Goal: Information Seeking & Learning: Learn about a topic

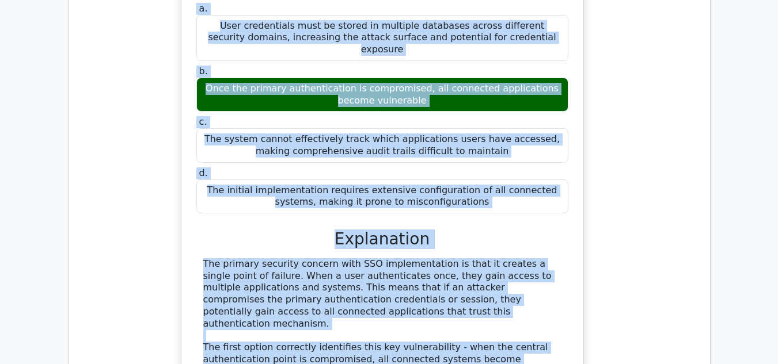
scroll to position [1786, 0]
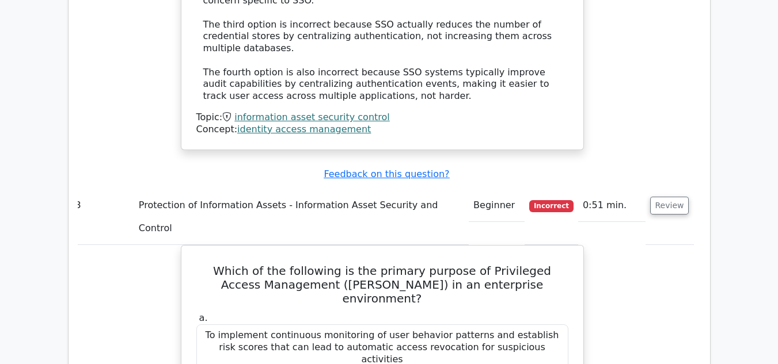
scroll to position [2228, 0]
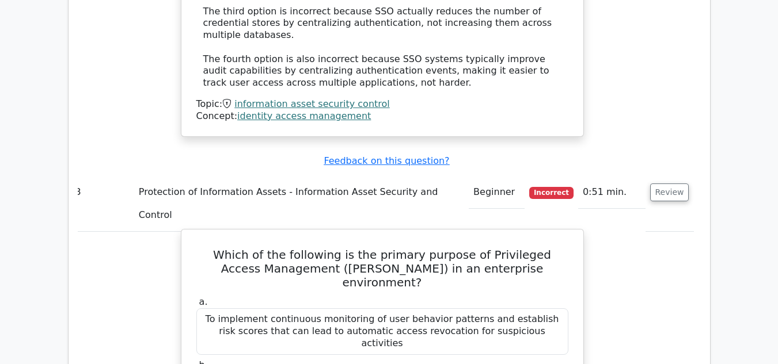
drag, startPoint x: 0, startPoint y: 0, endPoint x: 447, endPoint y: 155, distance: 472.8
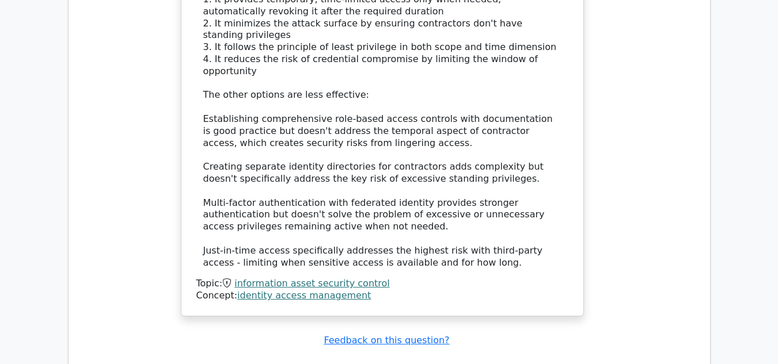
scroll to position [4261, 0]
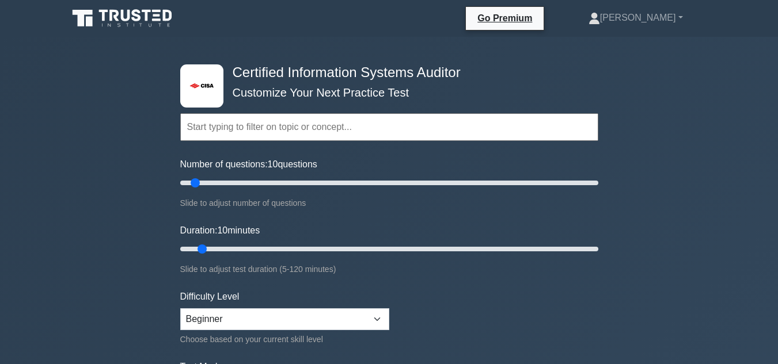
click at [332, 120] on input "text" at bounding box center [389, 127] width 418 height 28
paste input "Project Management- planning, execution, monitoring and closure"
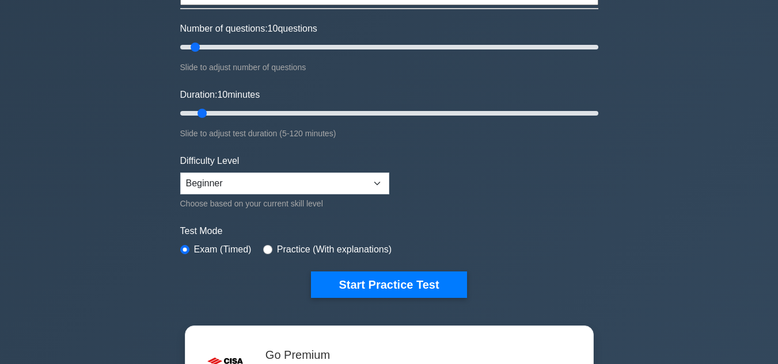
scroll to position [136, 0]
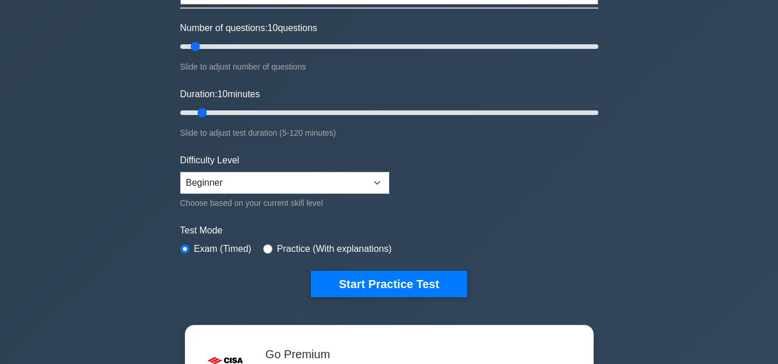
type input "Project Management- planning, execution, monitoring and closure"
click at [266, 245] on input "radio" at bounding box center [267, 249] width 9 height 9
radio input "true"
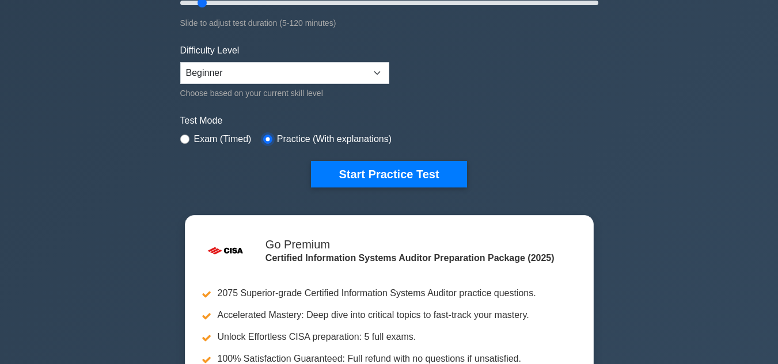
scroll to position [247, 0]
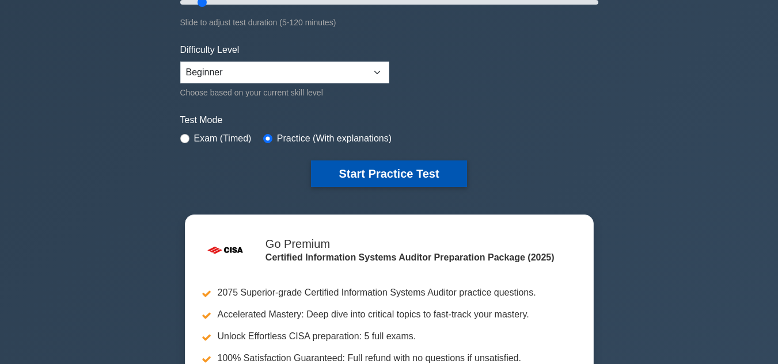
click at [403, 172] on button "Start Practice Test" at bounding box center [388, 174] width 155 height 26
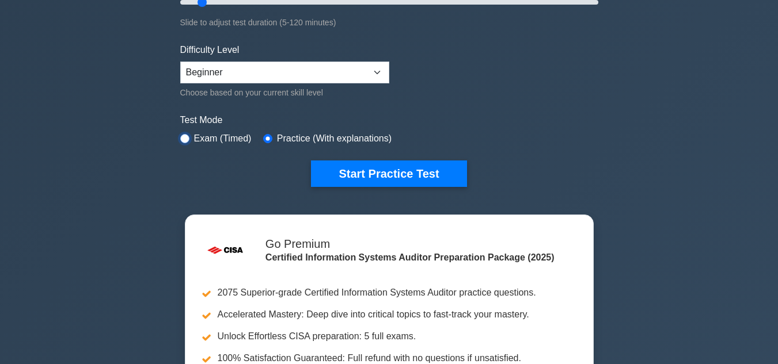
click at [185, 139] on input "radio" at bounding box center [184, 138] width 9 height 9
radio input "true"
click at [185, 139] on input "radio" at bounding box center [184, 138] width 9 height 9
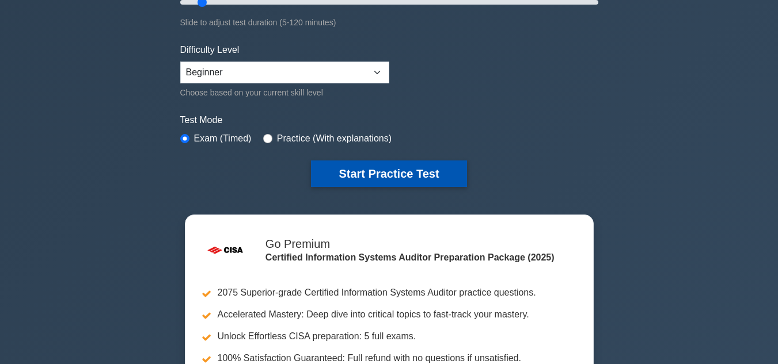
click at [410, 174] on button "Start Practice Test" at bounding box center [388, 174] width 155 height 26
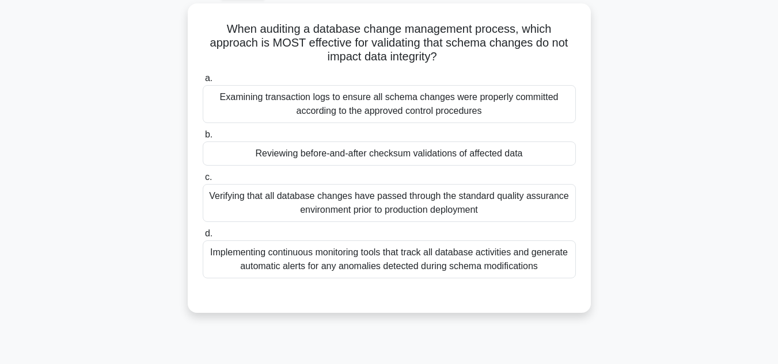
scroll to position [64, 0]
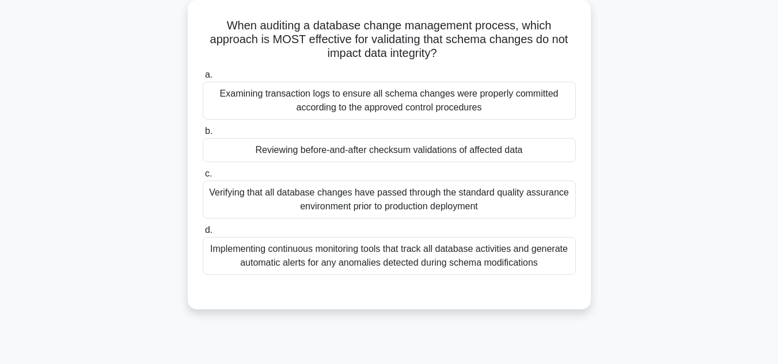
click at [418, 255] on div "Implementing continuous monitoring tools that track all database activities and…" at bounding box center [389, 256] width 373 height 38
click at [203, 234] on input "d. Implementing continuous monitoring tools that track all database activities …" at bounding box center [203, 230] width 0 height 7
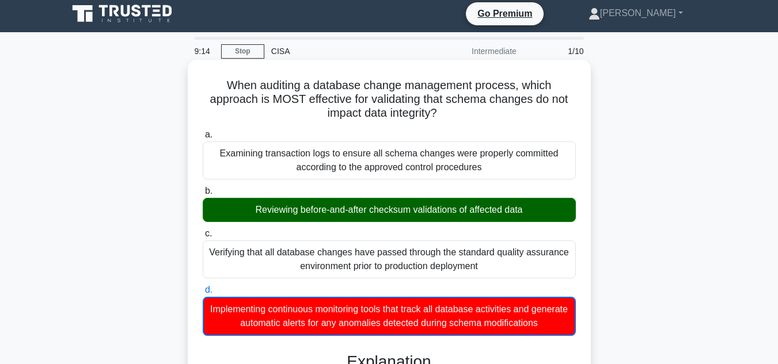
scroll to position [4, 0]
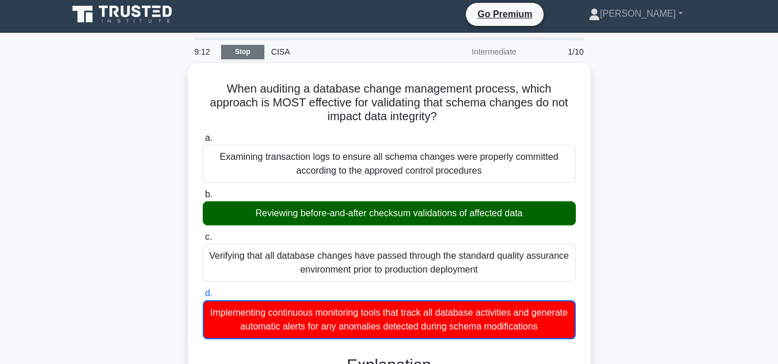
click at [241, 53] on link "Stop" at bounding box center [242, 52] width 43 height 14
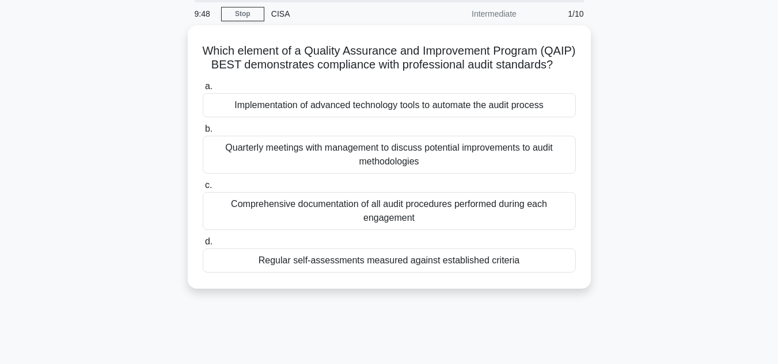
scroll to position [43, 0]
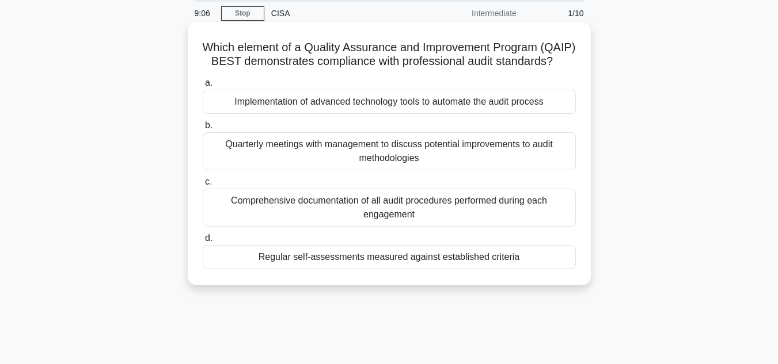
click at [404, 170] on div "Quarterly meetings with management to discuss potential improvements to audit m…" at bounding box center [389, 151] width 373 height 38
click at [203, 130] on input "b. Quarterly meetings with management to discuss potential improvements to audi…" at bounding box center [203, 125] width 0 height 7
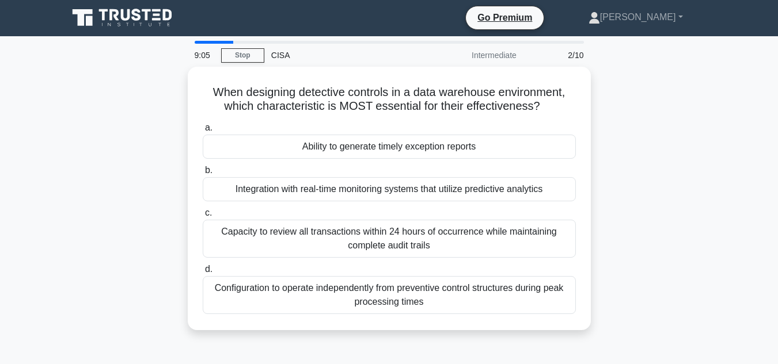
scroll to position [0, 0]
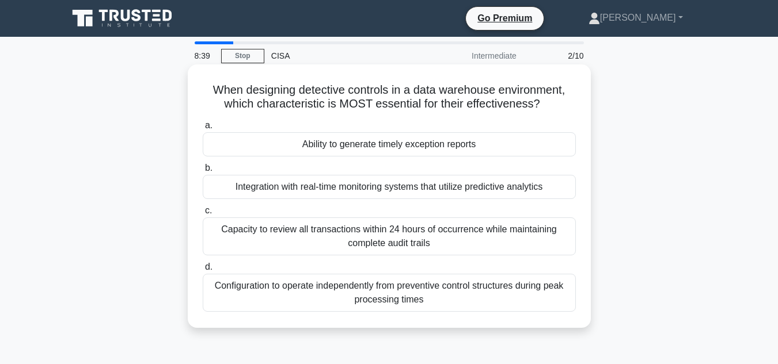
click at [411, 295] on div "Configuration to operate independently from preventive control structures durin…" at bounding box center [389, 293] width 373 height 38
click at [203, 271] on input "d. Configuration to operate independently from preventive control structures du…" at bounding box center [203, 267] width 0 height 7
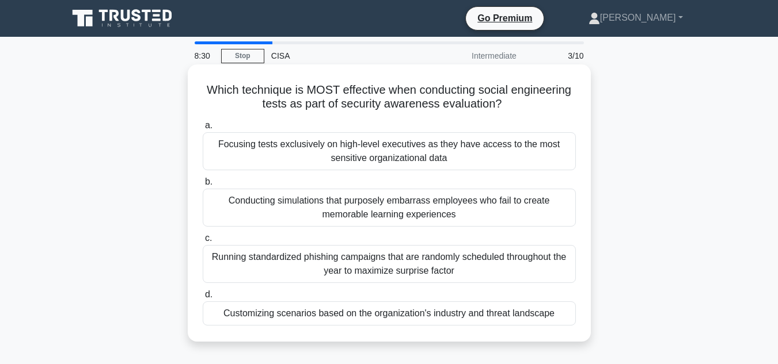
click at [451, 113] on div "Which technique is MOST effective when conducting social engineering tests as p…" at bounding box center [389, 203] width 394 height 268
click at [417, 262] on div "Running standardized phishing campaigns that are randomly scheduled throughout …" at bounding box center [389, 264] width 373 height 38
click at [203, 242] on input "c. Running standardized phishing campaigns that are randomly scheduled througho…" at bounding box center [203, 238] width 0 height 7
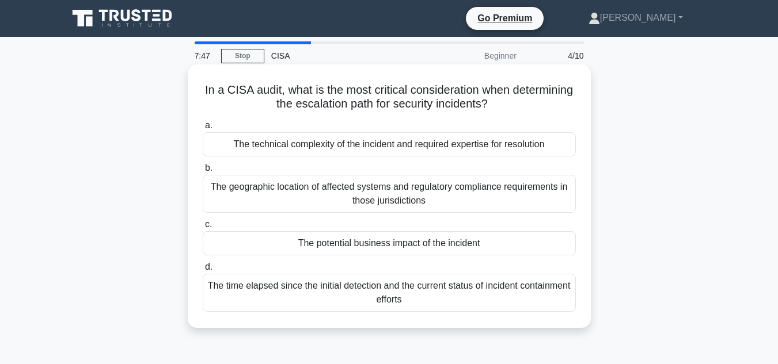
click at [432, 148] on div "The technical complexity of the incident and required expertise for resolution" at bounding box center [389, 144] width 373 height 24
click at [203, 130] on input "a. The technical complexity of the incident and required expertise for resoluti…" at bounding box center [203, 125] width 0 height 7
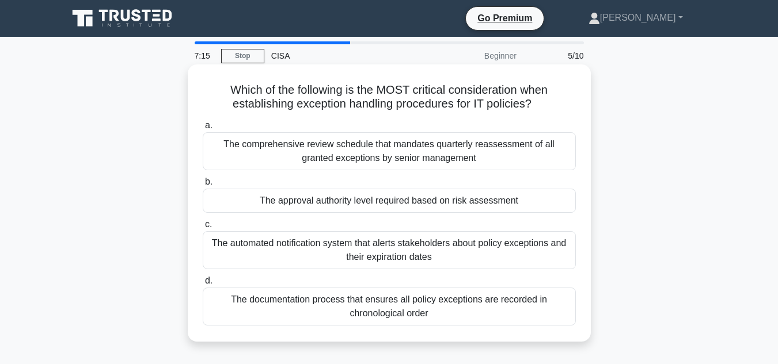
click at [414, 249] on div "The automated notification system that alerts stakeholders about policy excepti…" at bounding box center [389, 250] width 373 height 38
click at [203, 229] on input "c. The automated notification system that alerts stakeholders about policy exce…" at bounding box center [203, 224] width 0 height 7
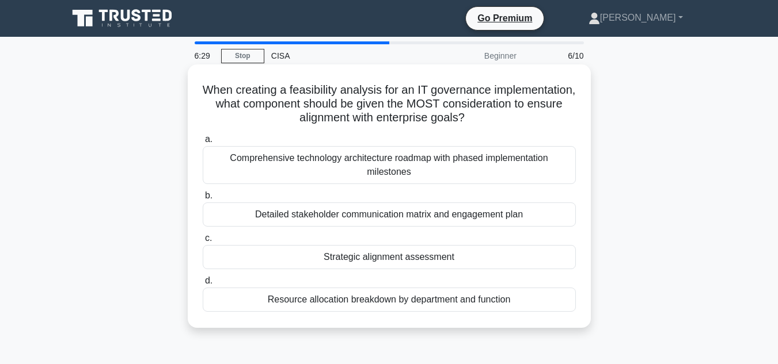
click at [414, 218] on div "Detailed stakeholder communication matrix and engagement plan" at bounding box center [389, 215] width 373 height 24
click at [203, 200] on input "b. Detailed stakeholder communication matrix and engagement plan" at bounding box center [203, 195] width 0 height 7
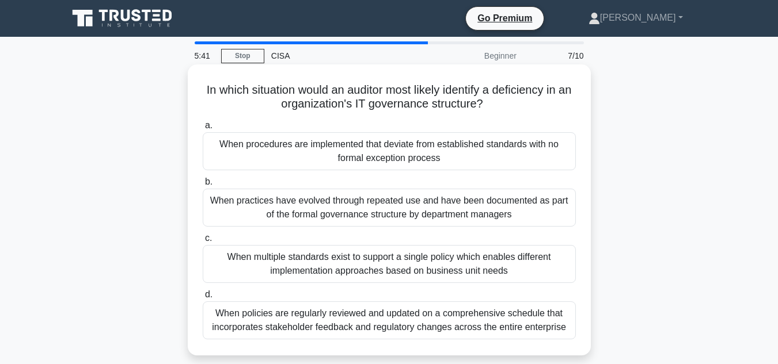
click at [418, 150] on div "When procedures are implemented that deviate from established standards with no…" at bounding box center [389, 151] width 373 height 38
click at [203, 130] on input "a. When procedures are implemented that deviate from established standards with…" at bounding box center [203, 125] width 0 height 7
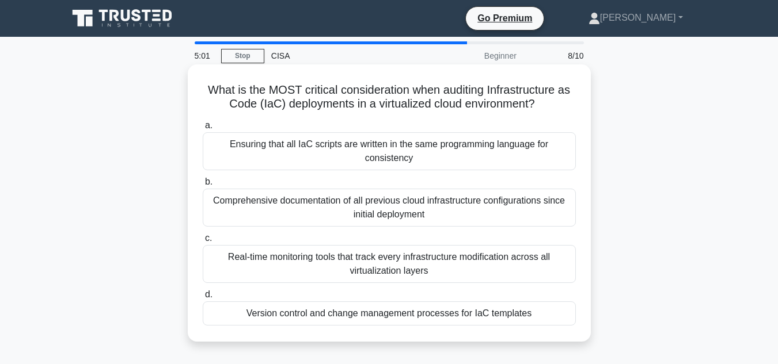
click at [401, 203] on div "Comprehensive documentation of all previous cloud infrastructure configurations…" at bounding box center [389, 208] width 373 height 38
click at [203, 186] on input "b. Comprehensive documentation of all previous cloud infrastructure configurati…" at bounding box center [203, 181] width 0 height 7
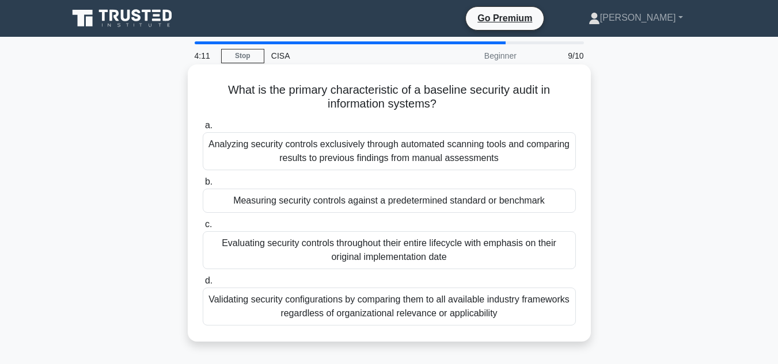
click at [440, 200] on div "Measuring security controls against a predetermined standard or benchmark" at bounding box center [389, 201] width 373 height 24
click at [203, 186] on input "b. Measuring security controls against a predetermined standard or benchmark" at bounding box center [203, 181] width 0 height 7
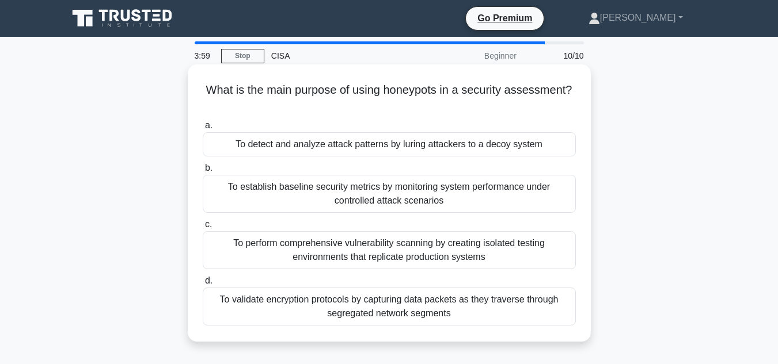
click at [501, 140] on div "To detect and analyze attack patterns by luring attackers to a decoy system" at bounding box center [389, 144] width 373 height 24
click at [203, 130] on input "a. To detect and analyze attack patterns by luring attackers to a decoy system" at bounding box center [203, 125] width 0 height 7
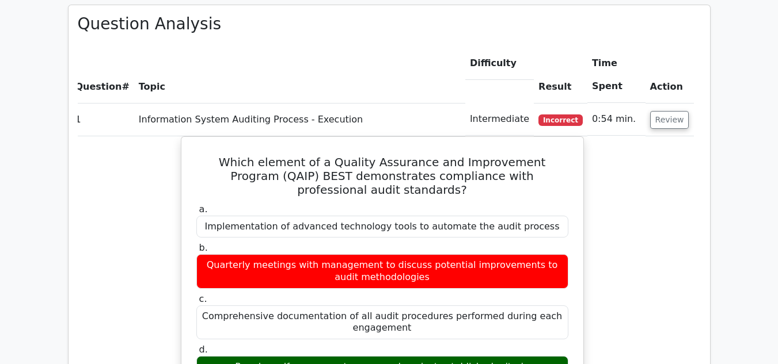
scroll to position [911, 0]
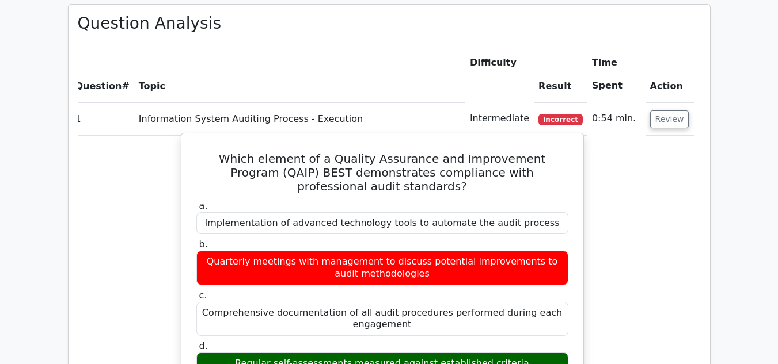
drag, startPoint x: 214, startPoint y: 103, endPoint x: 524, endPoint y: 310, distance: 373.1
copy div "Which element of a Quality Assurance and Improvement Program (QAIP) BEST demons…"
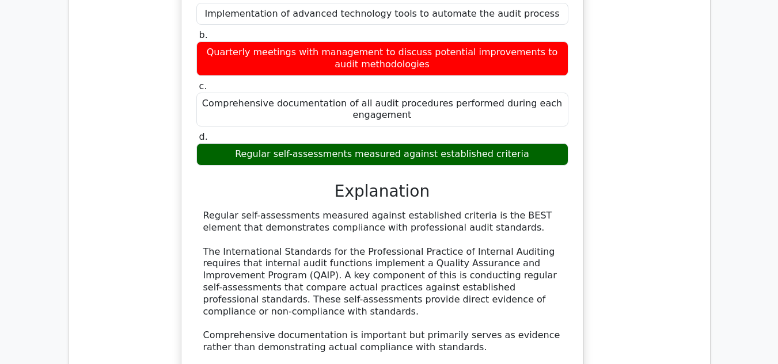
scroll to position [1121, 0]
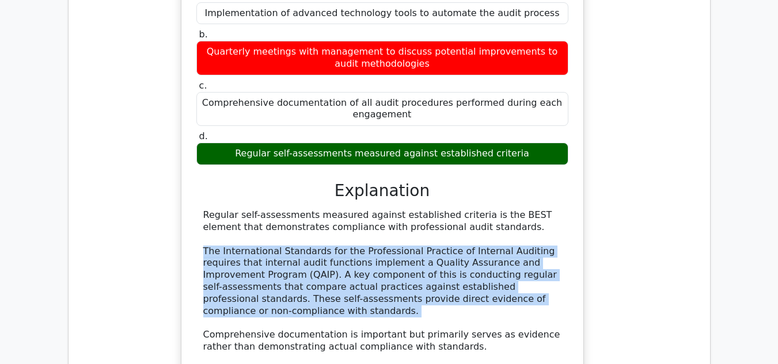
drag, startPoint x: 204, startPoint y: 199, endPoint x: 429, endPoint y: 257, distance: 232.6
click at [429, 257] on div "Regular self-assessments measured against established criteria is the BEST elem…" at bounding box center [382, 323] width 358 height 227
copy div "The International Standards for the Professional Practice of Internal Auditing …"
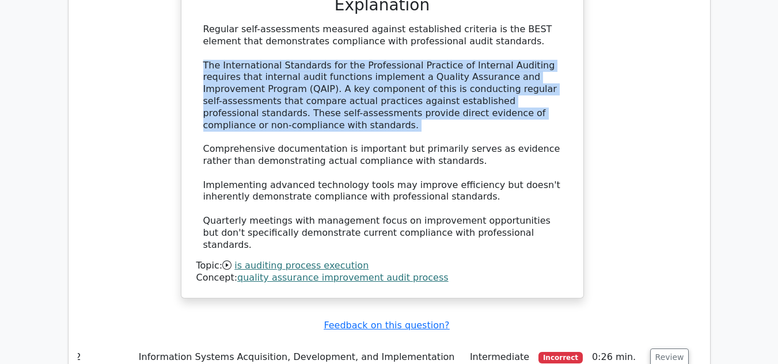
scroll to position [1382, 0]
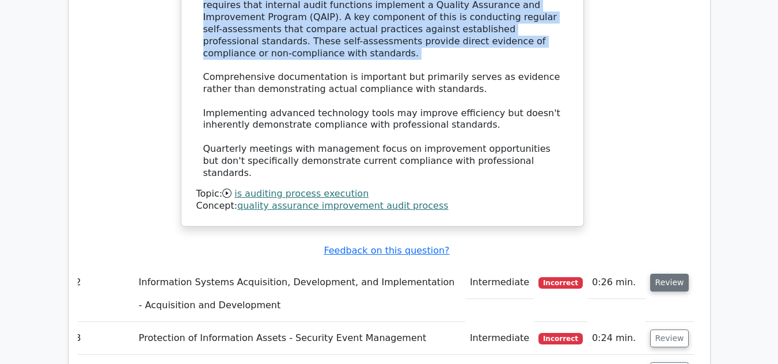
click at [670, 274] on button "Review" at bounding box center [669, 283] width 39 height 18
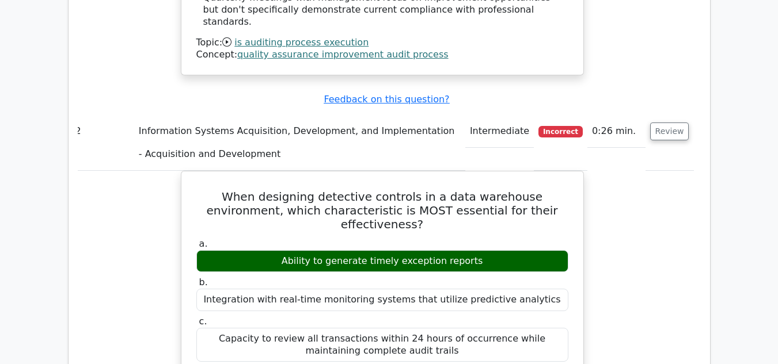
scroll to position [1536, 0]
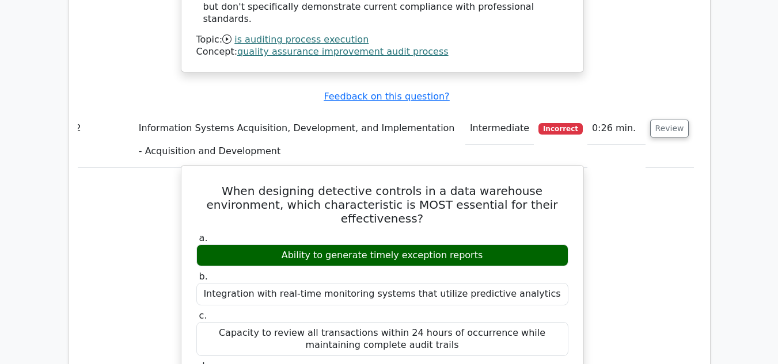
drag, startPoint x: 201, startPoint y: 112, endPoint x: 452, endPoint y: 300, distance: 313.7
copy div "When designing detective controls in a data warehouse environment, which charac…"
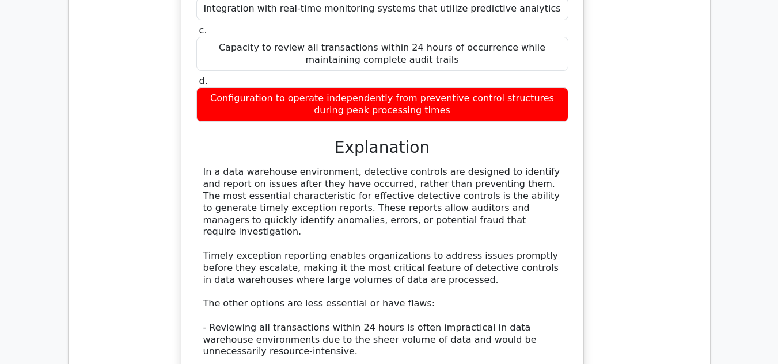
scroll to position [1821, 0]
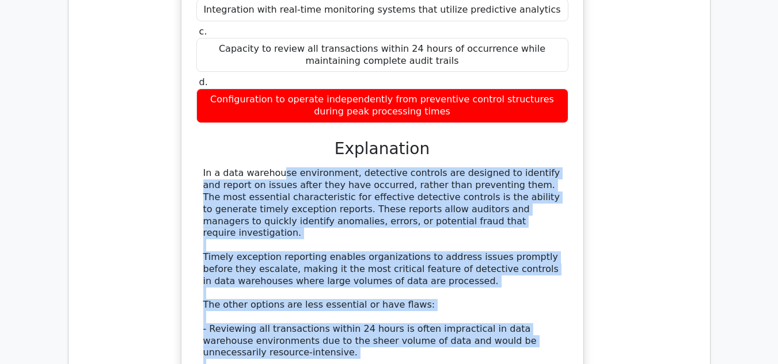
drag, startPoint x: 203, startPoint y: 79, endPoint x: 467, endPoint y: 346, distance: 375.7
click at [467, 346] on div "In a data warehouse environment, detective controls are designed to identify an…" at bounding box center [382, 317] width 358 height 299
copy div "In a data warehouse environment, detective controls are designed to identify an…"
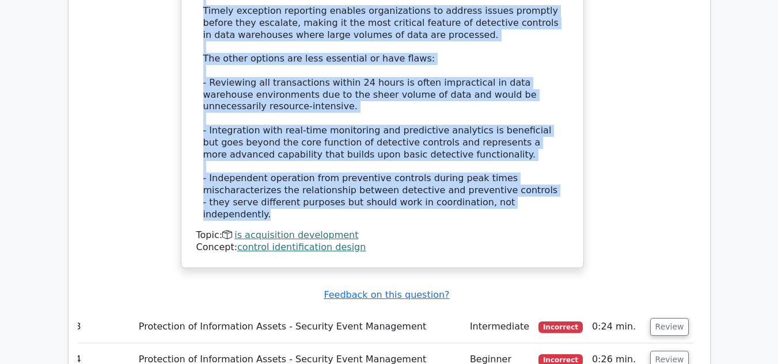
scroll to position [2068, 0]
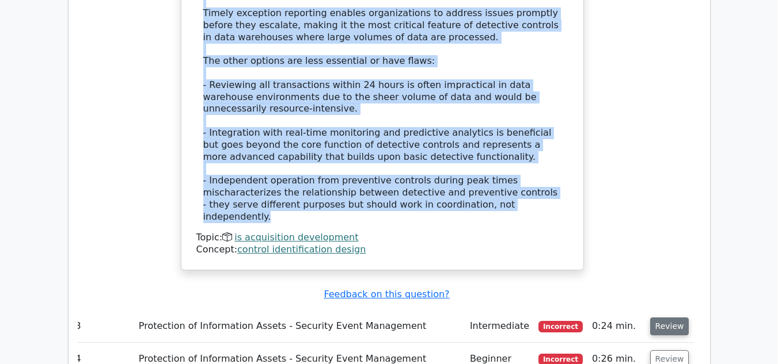
click at [664, 318] on button "Review" at bounding box center [669, 327] width 39 height 18
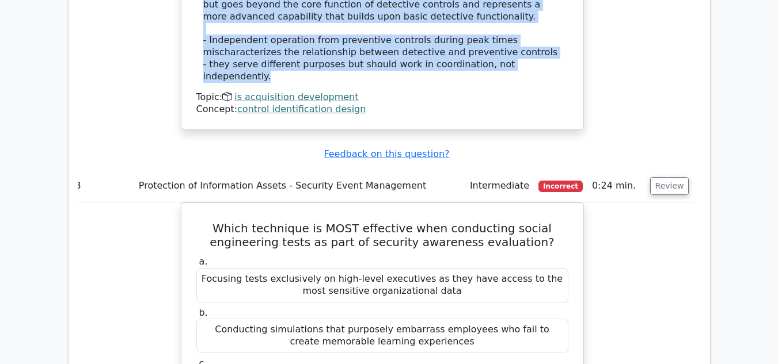
scroll to position [2209, 0]
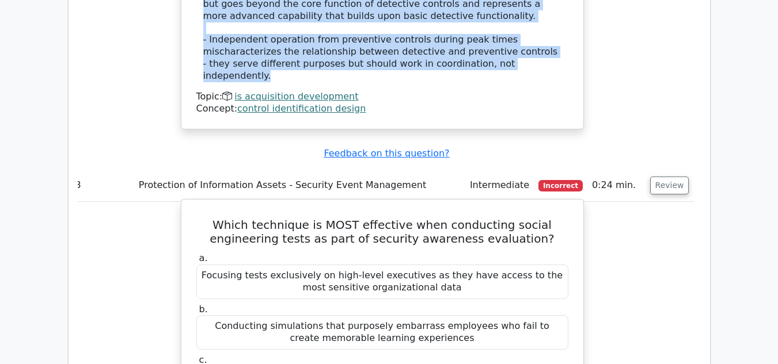
drag, startPoint x: 196, startPoint y: 107, endPoint x: 553, endPoint y: 320, distance: 415.1
copy div "Which technique is MOST effective when conducting social engineering tests as p…"
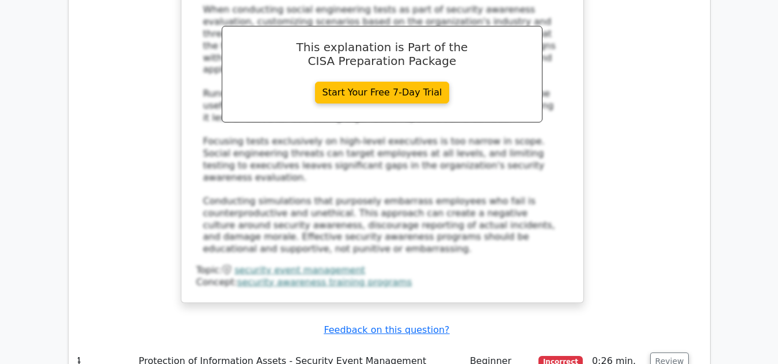
scroll to position [2701, 0]
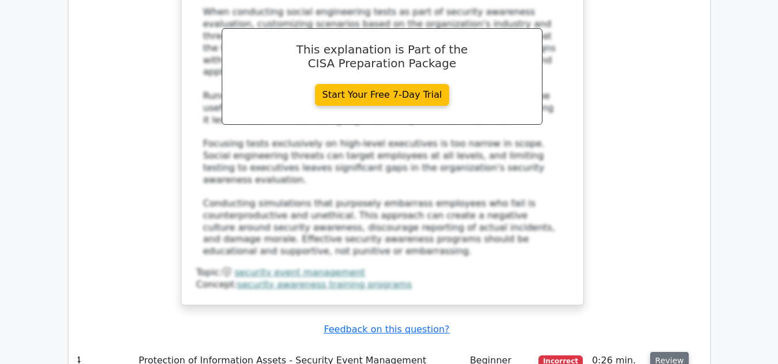
click at [676, 352] on button "Review" at bounding box center [669, 361] width 39 height 18
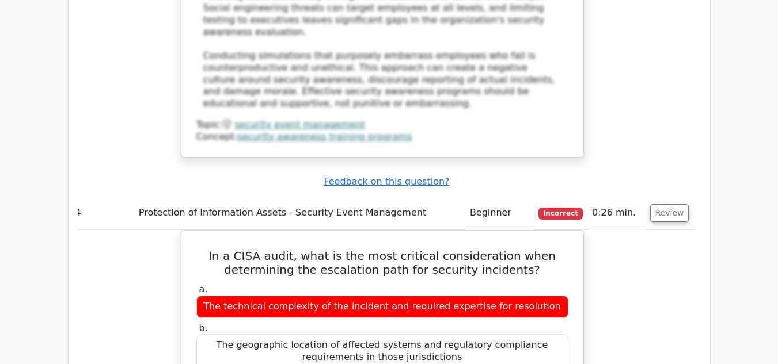
scroll to position [2849, 0]
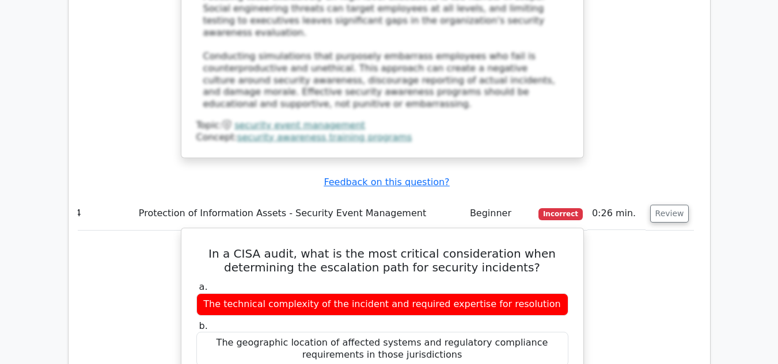
drag, startPoint x: 227, startPoint y: 101, endPoint x: 442, endPoint y: 296, distance: 290.1
copy div "In a CISA audit, what is the most critical consideration when determining the e…"
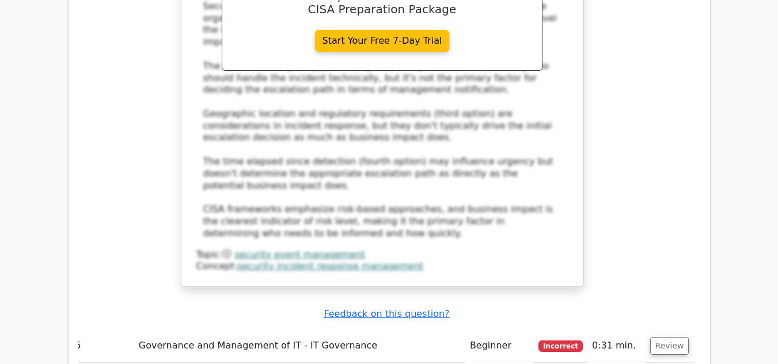
scroll to position [3404, 0]
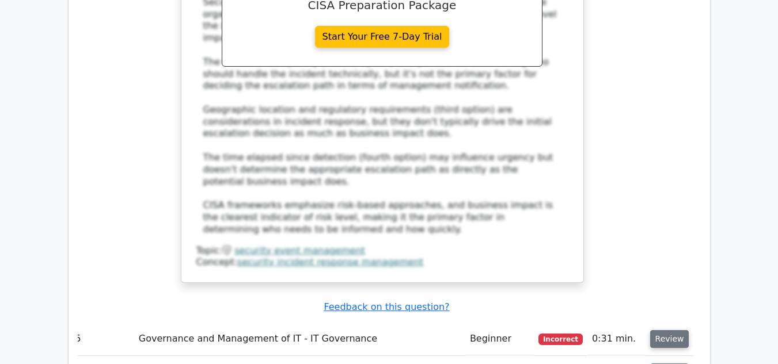
click at [667, 330] on button "Review" at bounding box center [669, 339] width 39 height 18
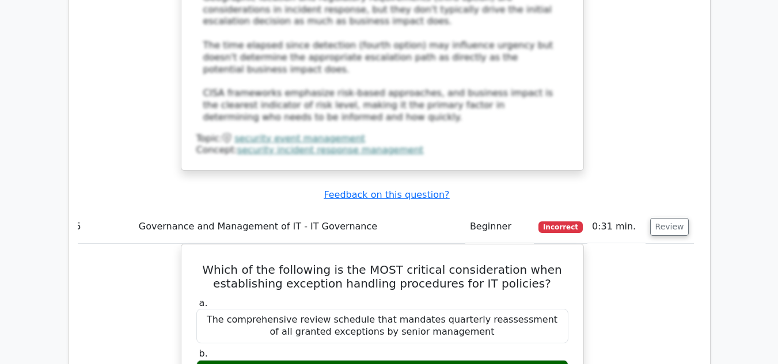
scroll to position [3517, 0]
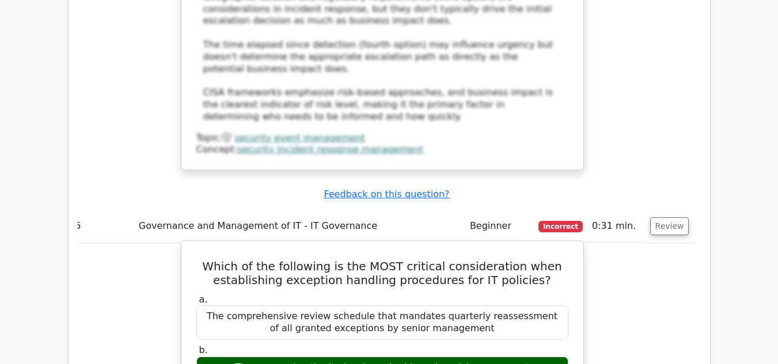
click at [216, 260] on h5 "Which of the following is the MOST critical consideration when establishing exc…" at bounding box center [382, 274] width 374 height 28
drag, startPoint x: 218, startPoint y: 100, endPoint x: 445, endPoint y: 315, distance: 312.7
copy div "Which of the following is the MOST critical consideration when establishing exc…"
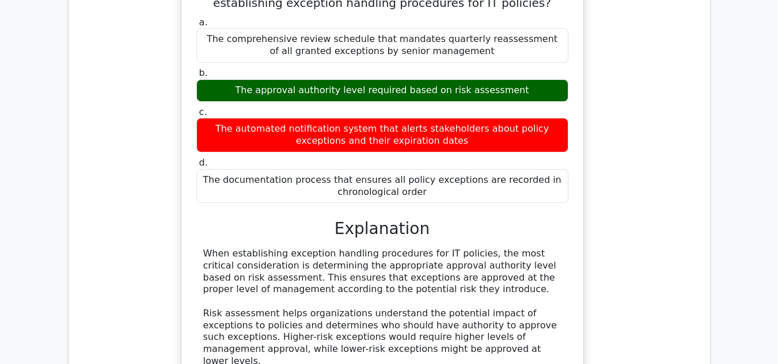
scroll to position [3795, 0]
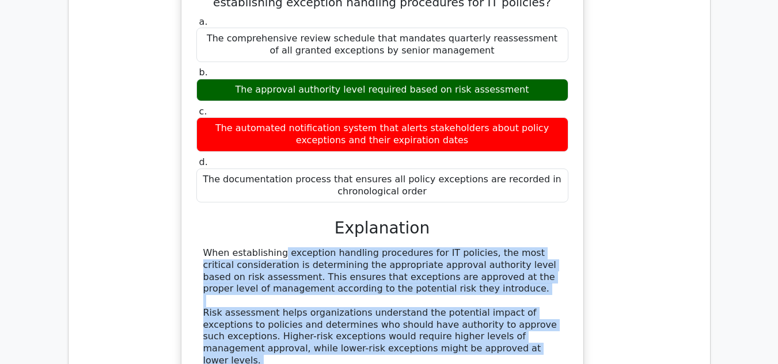
drag, startPoint x: 203, startPoint y: 87, endPoint x: 393, endPoint y: 195, distance: 218.3
copy div "When establishing exception handling procedures for IT policies, the most criti…"
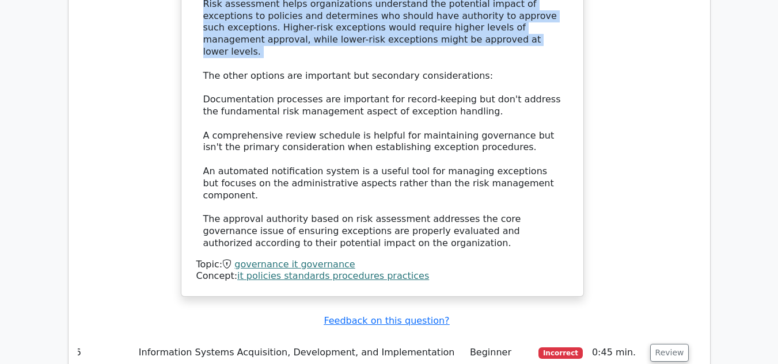
scroll to position [4108, 0]
click at [668, 344] on button "Review" at bounding box center [669, 353] width 39 height 18
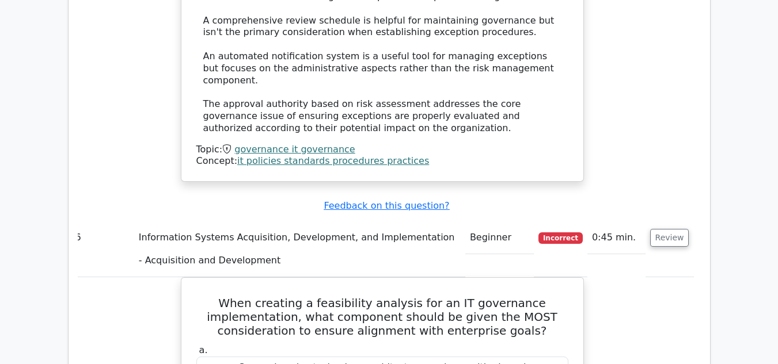
scroll to position [4223, 0]
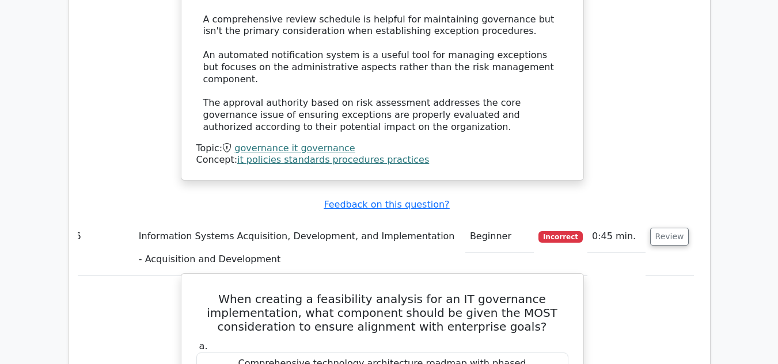
drag, startPoint x: 235, startPoint y: 109, endPoint x: 517, endPoint y: 314, distance: 348.8
copy div "When creating a feasibility analysis for an IT governance implementation, what …"
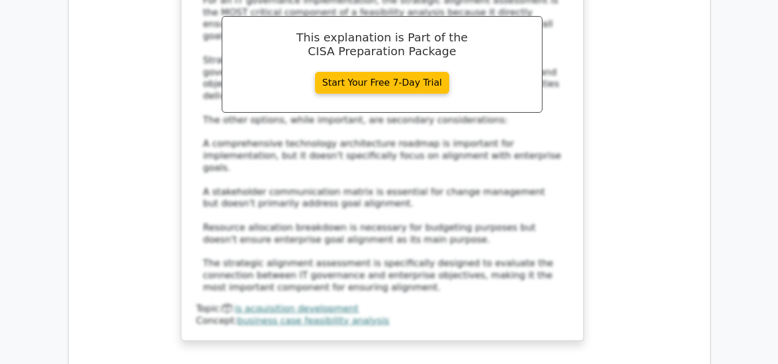
scroll to position [4778, 0]
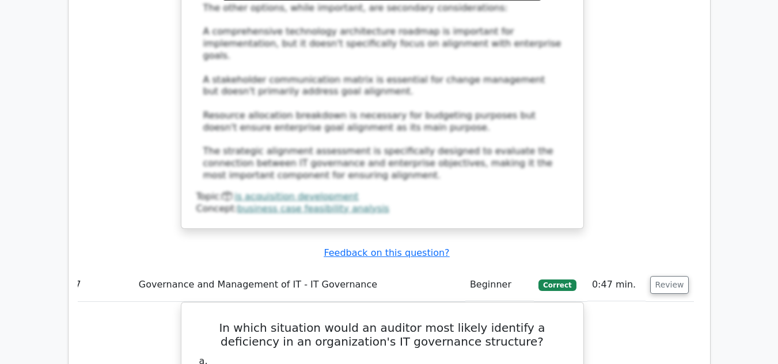
scroll to position [4927, 0]
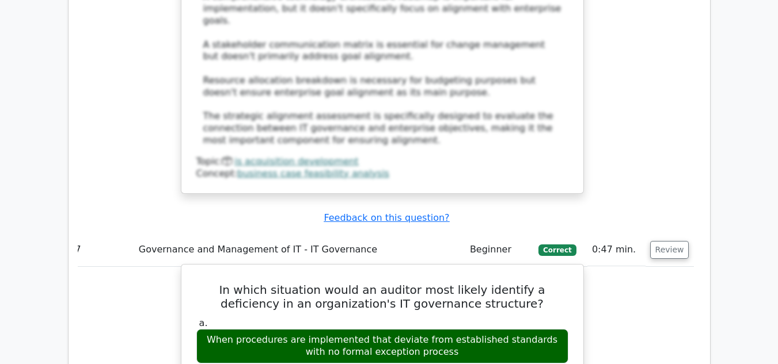
drag, startPoint x: 200, startPoint y: 77, endPoint x: 562, endPoint y: 298, distance: 424.2
copy div "In which situation would an auditor most likely identify a deficiency in an org…"
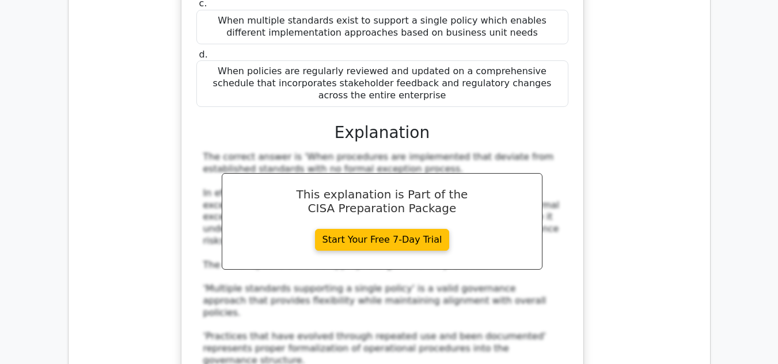
scroll to position [5361, 0]
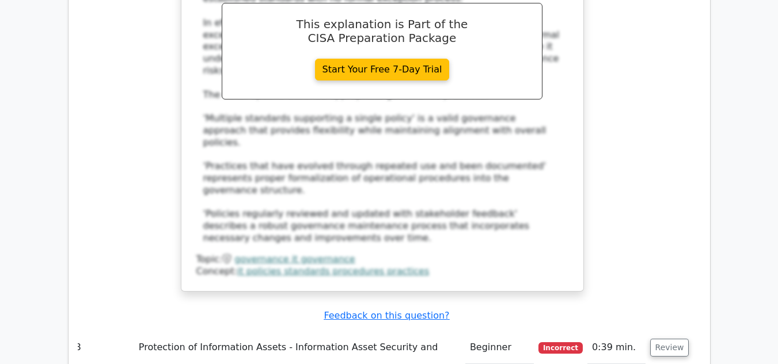
scroll to position [5540, 0]
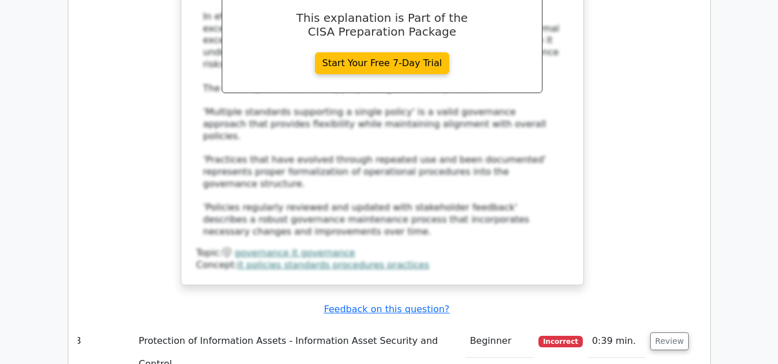
drag, startPoint x: 197, startPoint y: 108, endPoint x: 539, endPoint y: 315, distance: 399.8
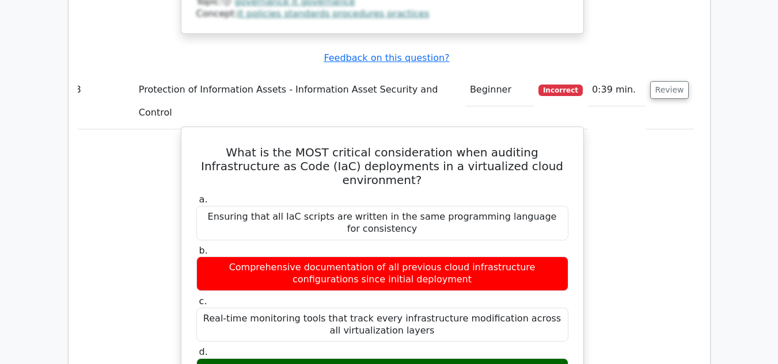
scroll to position [5792, 0]
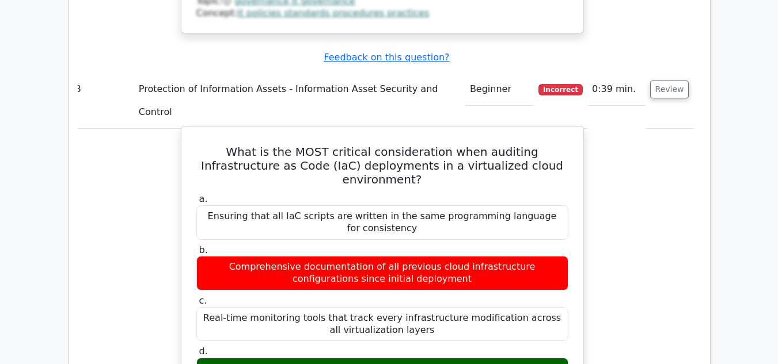
drag, startPoint x: 203, startPoint y: 121, endPoint x: 337, endPoint y: 234, distance: 174.9
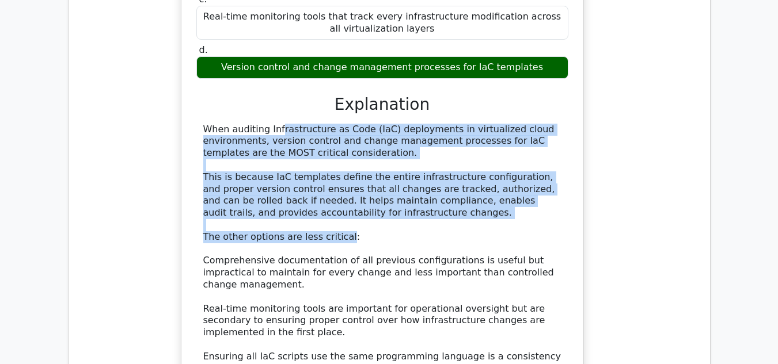
scroll to position [6095, 0]
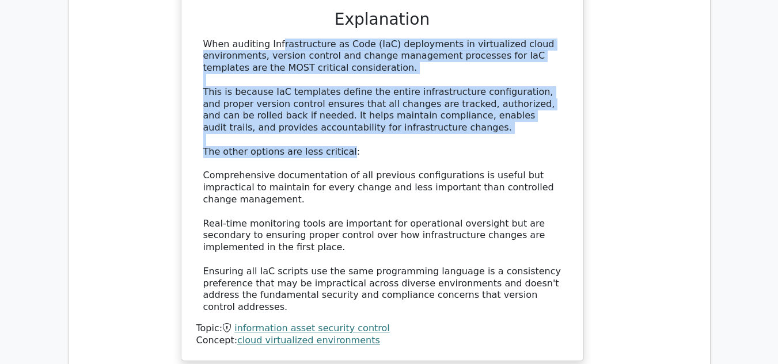
scroll to position [6204, 0]
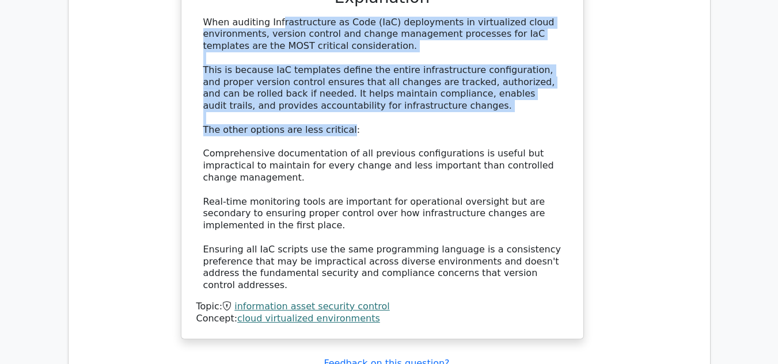
drag, startPoint x: 219, startPoint y: 103, endPoint x: 522, endPoint y: 311, distance: 367.7
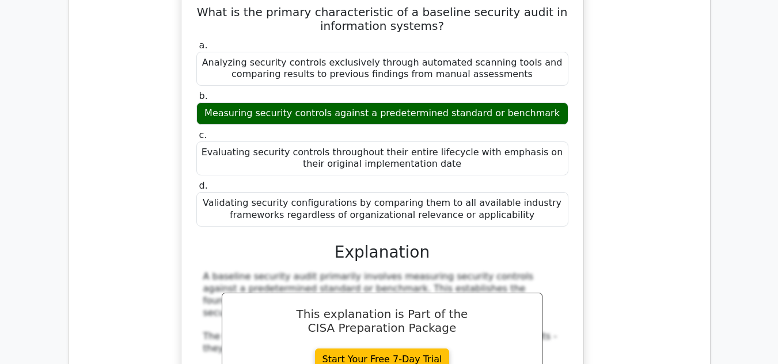
scroll to position [6632, 0]
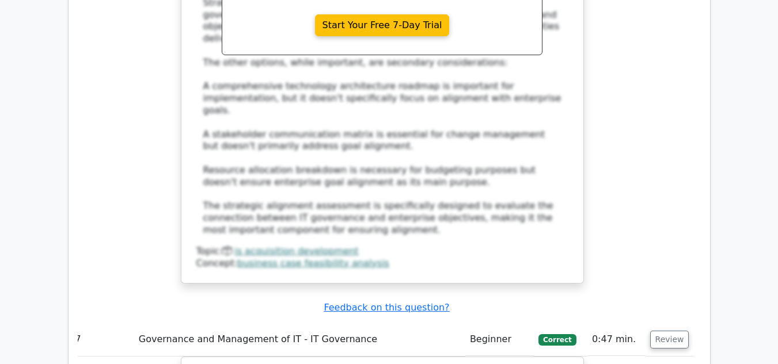
scroll to position [4817, 0]
